Goal: Task Accomplishment & Management: Use online tool/utility

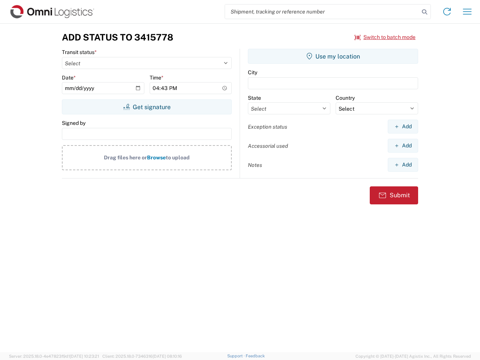
click at [322, 12] on input "search" at bounding box center [322, 12] width 194 height 14
click at [425, 12] on icon at bounding box center [425, 12] width 11 height 11
click at [447, 12] on icon at bounding box center [447, 12] width 12 height 12
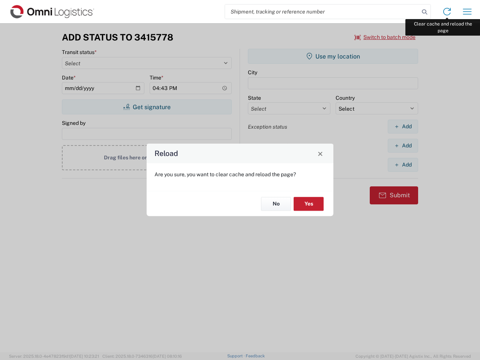
click at [468, 12] on div "Reload Are you sure, you want to clear cache and reload the page? No Yes" at bounding box center [240, 180] width 480 height 360
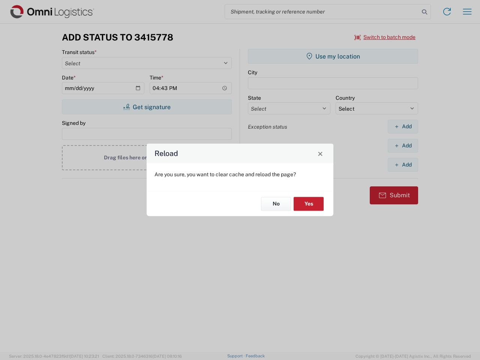
click at [385, 37] on div "Reload Are you sure, you want to clear cache and reload the page? No Yes" at bounding box center [240, 180] width 480 height 360
click at [147, 107] on div "Reload Are you sure, you want to clear cache and reload the page? No Yes" at bounding box center [240, 180] width 480 height 360
click at [333, 56] on div "Reload Are you sure, you want to clear cache and reload the page? No Yes" at bounding box center [240, 180] width 480 height 360
click at [403, 126] on div "Reload Are you sure, you want to clear cache and reload the page? No Yes" at bounding box center [240, 180] width 480 height 360
click at [403, 146] on div "Reload Are you sure, you want to clear cache and reload the page? No Yes" at bounding box center [240, 180] width 480 height 360
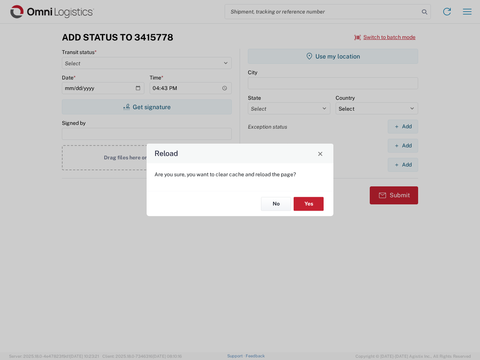
click at [403, 165] on div "Reload Are you sure, you want to clear cache and reload the page? No Yes" at bounding box center [240, 180] width 480 height 360
